Goal: Task Accomplishment & Management: Complete application form

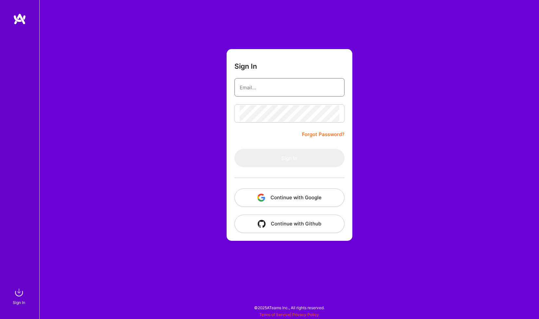
type input "[PERSON_NAME][EMAIL_ADDRESS][DOMAIN_NAME]"
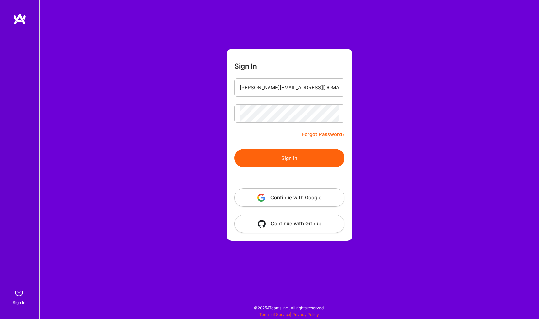
click at [261, 154] on button "Sign In" at bounding box center [290, 158] width 110 height 18
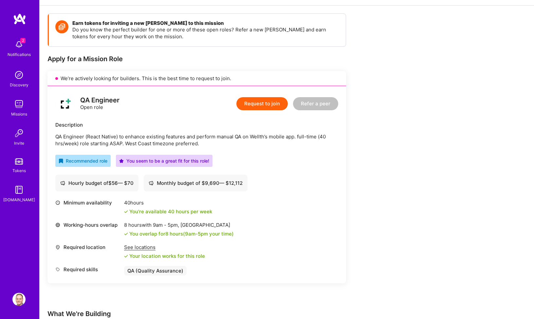
scroll to position [114, 0]
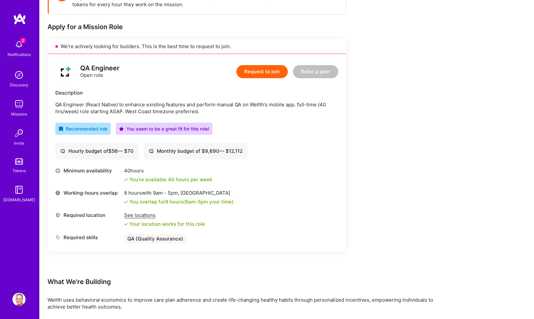
click at [250, 71] on button "Request to join" at bounding box center [261, 71] width 51 height 13
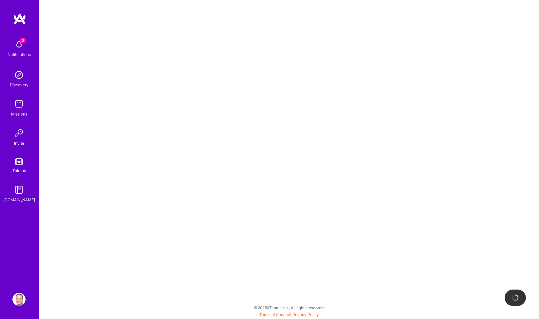
select select "US"
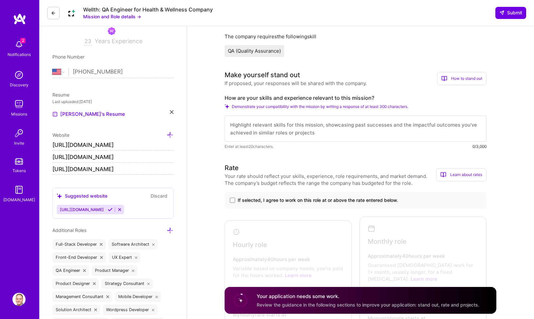
scroll to position [1, 0]
click at [233, 200] on span at bounding box center [232, 200] width 5 height 5
click at [0, 0] on input "If selected, I agree to work on this role at or above the rate entered below." at bounding box center [0, 0] width 0 height 0
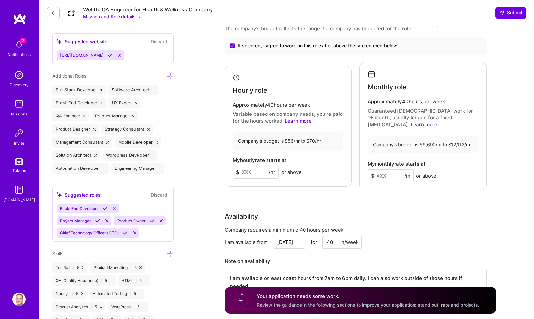
scroll to position [344, 0]
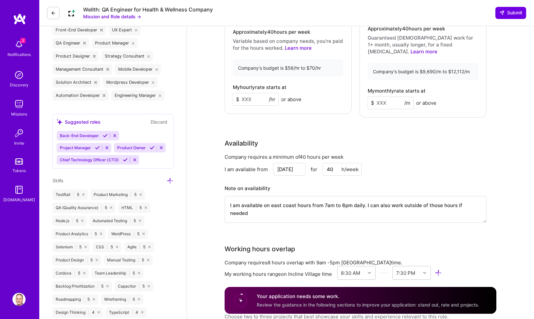
click at [255, 98] on input at bounding box center [256, 99] width 46 height 13
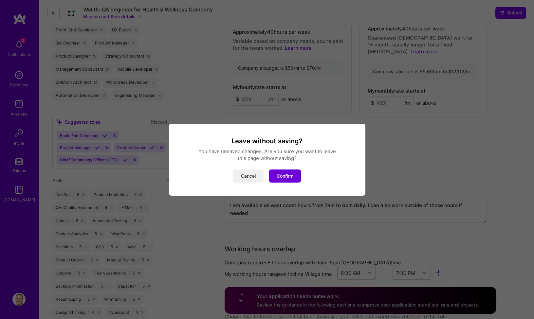
click at [239, 174] on button "Cancel" at bounding box center [248, 176] width 30 height 13
click at [272, 178] on button "Confirm" at bounding box center [285, 176] width 32 height 13
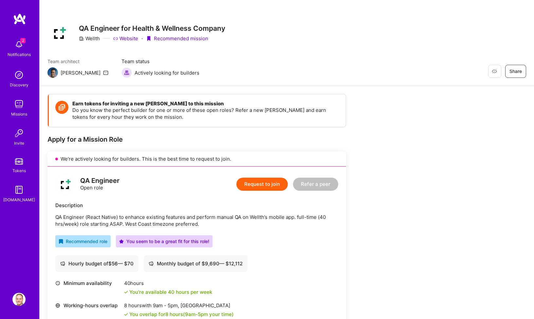
scroll to position [97, 0]
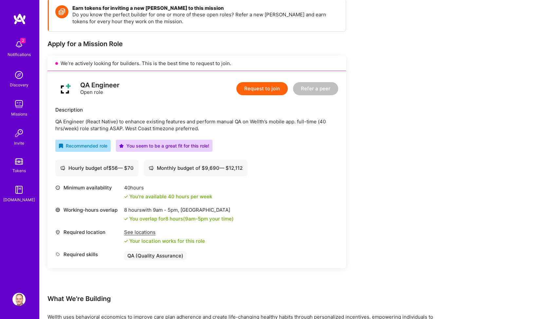
click at [256, 89] on button "Request to join" at bounding box center [261, 88] width 51 height 13
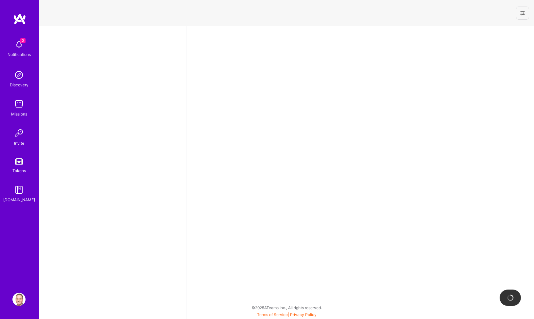
select select "US"
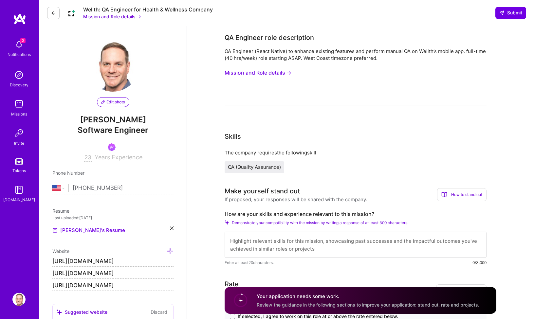
scroll to position [227, 0]
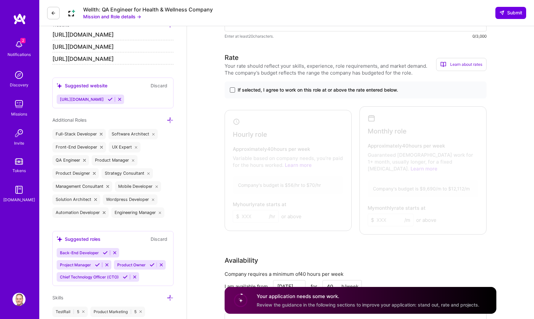
click at [234, 89] on span at bounding box center [232, 89] width 5 height 5
click at [0, 0] on input "If selected, I agree to work on this role at or above the rate entered below." at bounding box center [0, 0] width 0 height 0
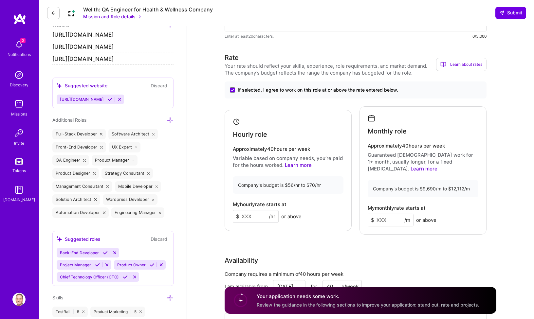
drag, startPoint x: 243, startPoint y: 216, endPoint x: 223, endPoint y: 215, distance: 19.7
type input "69"
type input "11999"
click at [339, 248] on div "Rate Your rate should reflect your skills, experience, role requirements, and m…" at bounding box center [361, 201] width 272 height 296
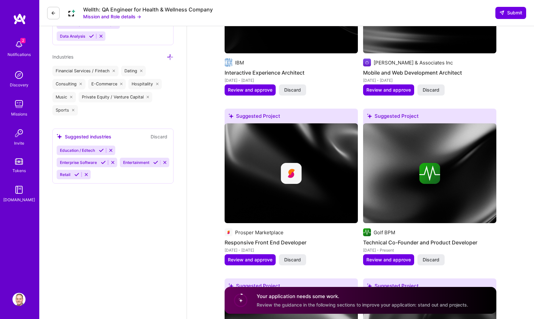
scroll to position [1103, 0]
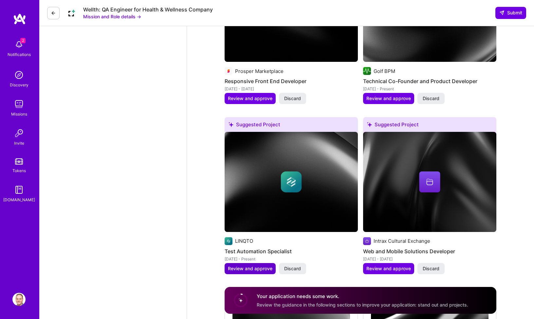
click at [249, 266] on span "Review and approve" at bounding box center [250, 269] width 45 height 7
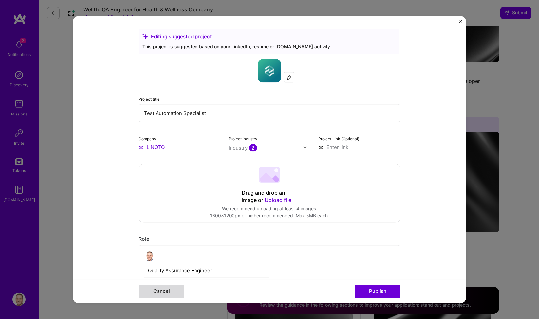
click at [174, 289] on button "Cancel" at bounding box center [162, 291] width 46 height 13
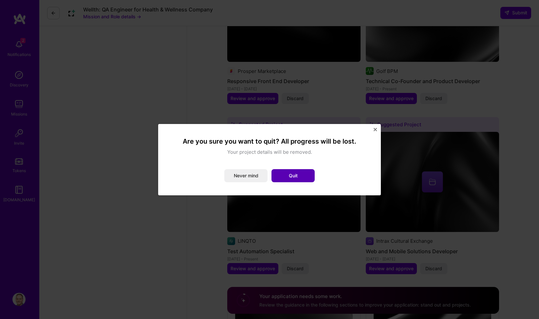
click at [288, 175] on button "Quit" at bounding box center [293, 175] width 43 height 13
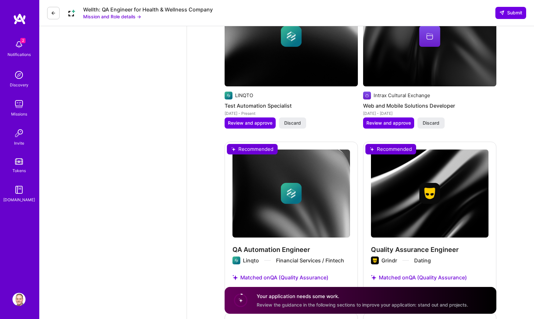
scroll to position [1285, 0]
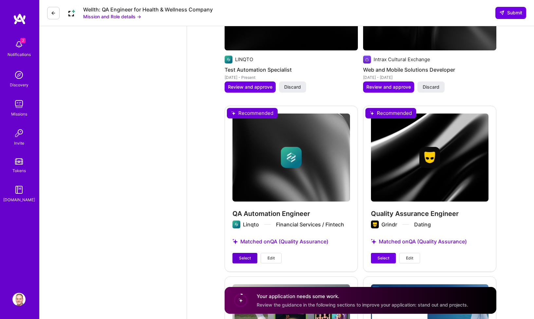
click at [246, 255] on span "Select" at bounding box center [245, 258] width 12 height 6
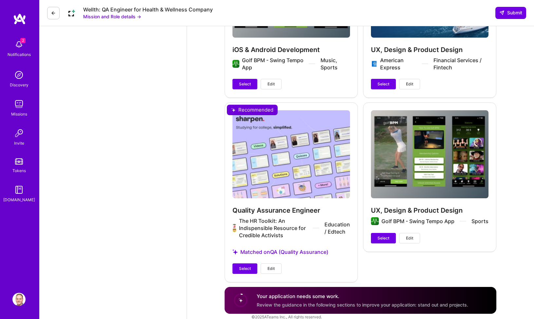
scroll to position [1617, 0]
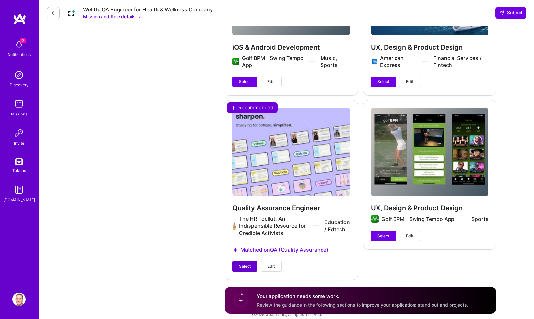
click at [247, 264] on span "Select" at bounding box center [245, 267] width 12 height 6
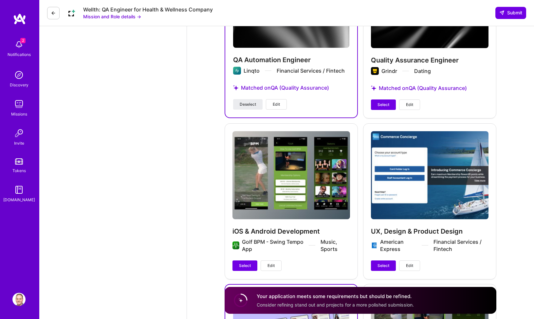
scroll to position [1425, 0]
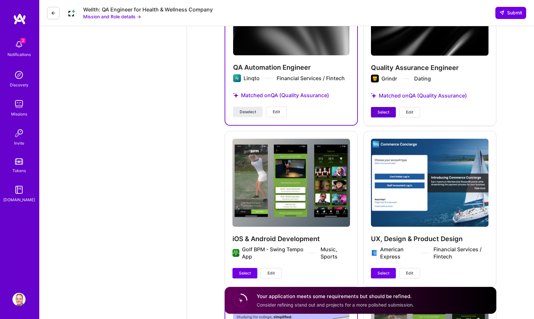
click at [381, 109] on span "Select" at bounding box center [384, 112] width 12 height 6
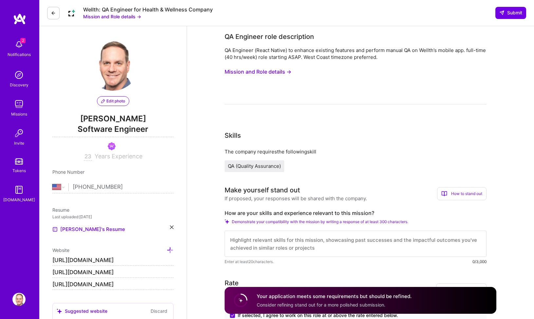
scroll to position [0, 0]
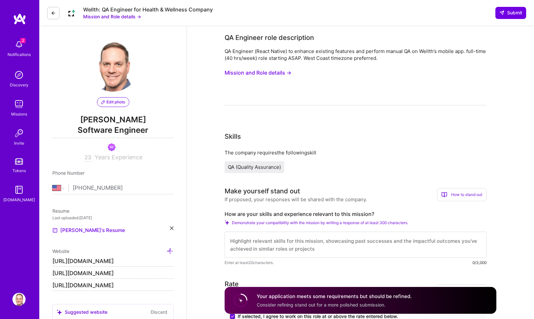
click at [268, 75] on button "Mission and Role details →" at bounding box center [258, 73] width 67 height 12
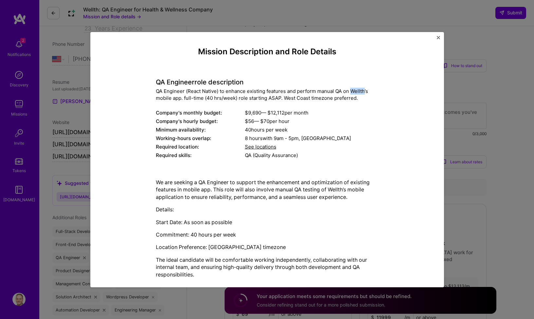
drag, startPoint x: 349, startPoint y: 91, endPoint x: 363, endPoint y: 90, distance: 14.1
click at [363, 90] on div "QA Engineer (React Native) to enhance existing features and perform manual QA o…" at bounding box center [267, 95] width 223 height 14
copy div "Wellth"
click at [251, 147] on span "See locations" at bounding box center [260, 147] width 31 height 6
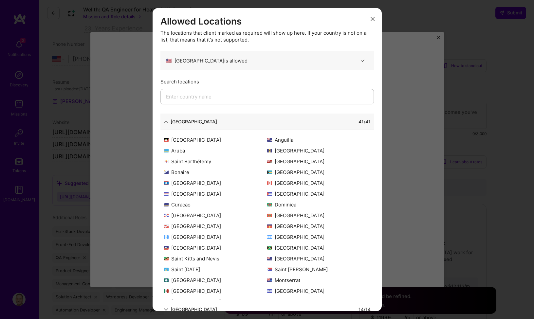
click at [370, 18] on button "modal" at bounding box center [373, 18] width 8 height 11
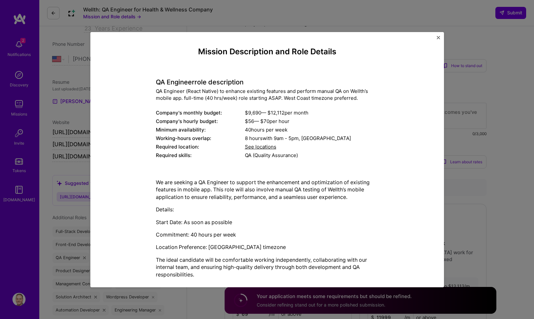
click at [437, 39] on img "Close" at bounding box center [438, 37] width 3 height 3
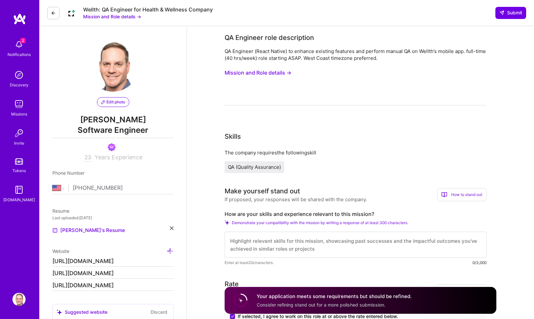
click at [21, 52] on div "Notifications" at bounding box center [19, 54] width 23 height 7
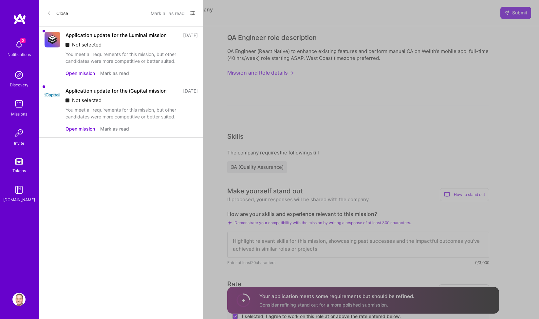
click at [123, 131] on button "Mark as read" at bounding box center [114, 128] width 29 height 7
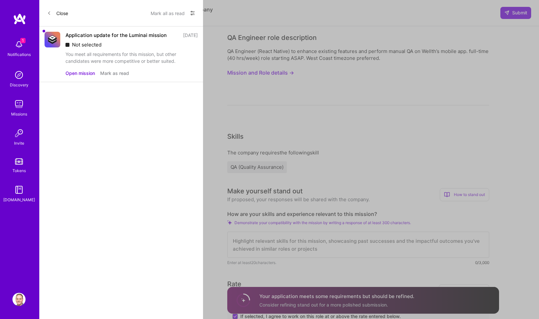
click at [110, 73] on button "Mark as read" at bounding box center [114, 73] width 29 height 7
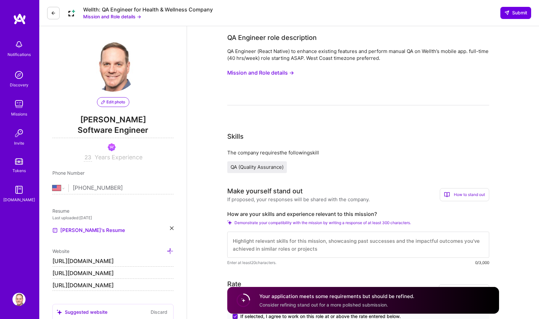
click at [282, 240] on textarea at bounding box center [356, 245] width 262 height 26
drag, startPoint x: 213, startPoint y: 10, endPoint x: 144, endPoint y: 8, distance: 69.5
click at [144, 8] on div "Wellth: QA Engineer for Health & Wellness Company Mission and Role details → Su…" at bounding box center [286, 13] width 495 height 26
